Goal: Task Accomplishment & Management: Use online tool/utility

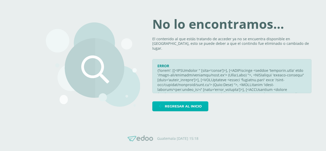
click at [168, 103] on span "Regresar al inicio" at bounding box center [183, 106] width 37 height 9
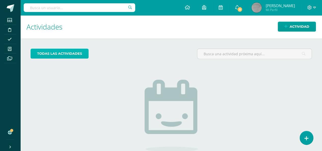
click at [78, 55] on link "todas las Actividades" at bounding box center [60, 54] width 58 height 10
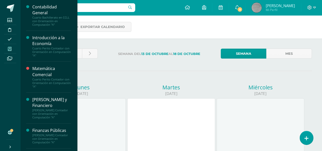
click at [10, 46] on span at bounding box center [9, 48] width 11 height 7
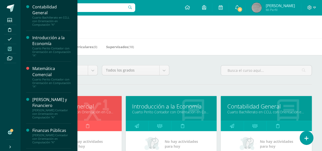
click at [109, 105] on link "Matemática Comercial" at bounding box center [76, 106] width 78 height 8
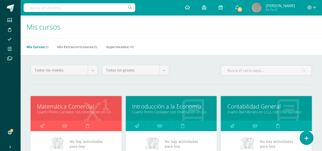
click at [255, 108] on link "Contabilidad General" at bounding box center [266, 106] width 78 height 8
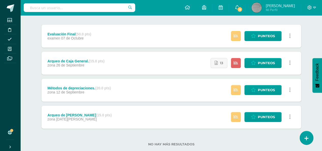
scroll to position [61, 0]
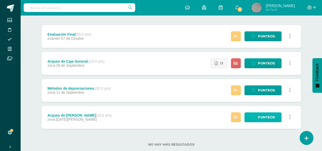
click at [262, 117] on span "Punteos" at bounding box center [266, 116] width 17 height 9
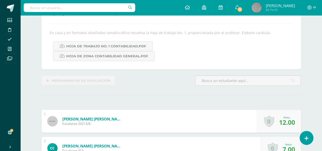
scroll to position [82, 0]
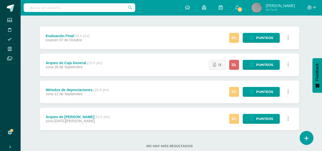
scroll to position [72, 2]
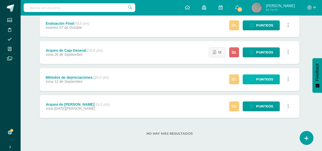
click at [257, 78] on span "Punteos" at bounding box center [264, 79] width 17 height 9
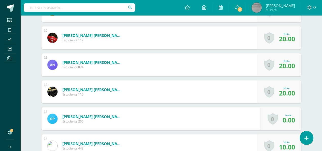
scroll to position [405, 0]
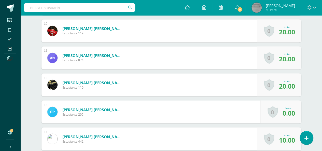
click at [282, 59] on span "20.00" at bounding box center [287, 58] width 16 height 9
click at [274, 57] on div "0 [GEOGRAPHIC_DATA] Logros obtenidos Aún no hay logros agregados Nota: 20.00" at bounding box center [279, 57] width 44 height 23
click at [273, 58] on link "0" at bounding box center [269, 58] width 10 height 12
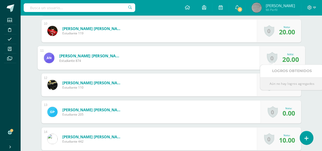
click at [247, 56] on form "[PERSON_NAME] [PERSON_NAME] Estudiante 874 Nota 20.00 0 [GEOGRAPHIC_DATA] Nota:…" at bounding box center [170, 58] width 267 height 24
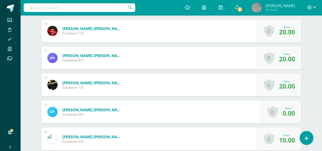
click at [269, 59] on link "0" at bounding box center [269, 58] width 10 height 12
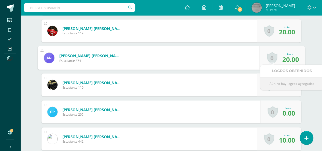
click at [290, 57] on span "20.00" at bounding box center [290, 58] width 17 height 9
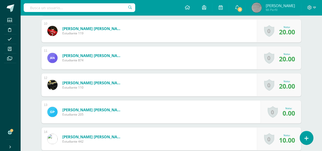
click at [290, 57] on span "20.00" at bounding box center [287, 58] width 16 height 9
click at [289, 57] on span "20.00" at bounding box center [287, 58] width 16 height 9
click at [284, 87] on span "20.00" at bounding box center [287, 85] width 16 height 9
click at [270, 83] on link "0" at bounding box center [269, 85] width 10 height 12
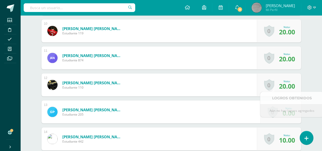
click at [252, 88] on form "[PERSON_NAME] [PERSON_NAME] Estudiante 110 Nota 20.00 0 [GEOGRAPHIC_DATA] Nota:…" at bounding box center [171, 84] width 260 height 23
click at [272, 137] on link "0" at bounding box center [269, 139] width 10 height 12
click at [255, 94] on form "[PERSON_NAME] [PERSON_NAME] Estudiante 110 Nota 20.00 0 [GEOGRAPHIC_DATA] Nota:…" at bounding box center [171, 84] width 260 height 23
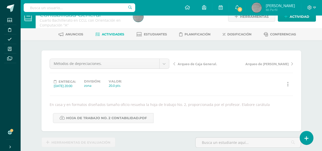
scroll to position [0, 0]
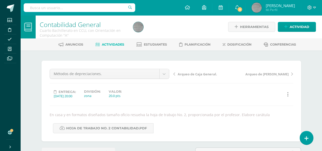
click at [202, 73] on span "Arqueo de Caja General." at bounding box center [197, 74] width 39 height 5
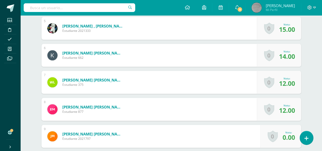
scroll to position [273, 0]
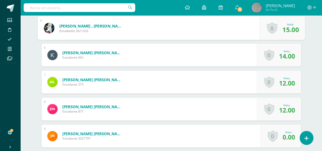
click at [268, 27] on link "0" at bounding box center [272, 28] width 10 height 12
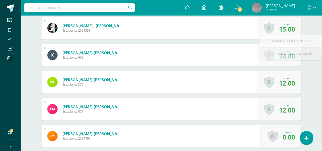
click at [276, 77] on div "0 Logros Logros obtenidos Aún no hay logros agregados Nota: 12.00" at bounding box center [279, 81] width 44 height 23
click at [271, 82] on link "0" at bounding box center [269, 82] width 10 height 12
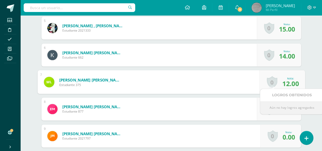
click at [244, 78] on form "Lemus López, Wesly Omar Estudiante 375 Nota 12.00 0 Logros Nota: 12.00" at bounding box center [170, 82] width 267 height 24
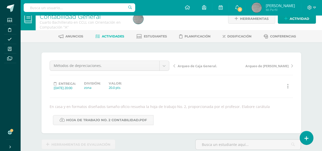
scroll to position [8, 0]
